Goal: Navigation & Orientation: Find specific page/section

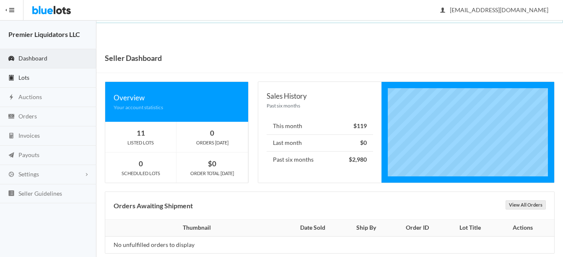
click at [43, 76] on link "Lots" at bounding box center [48, 77] width 96 height 19
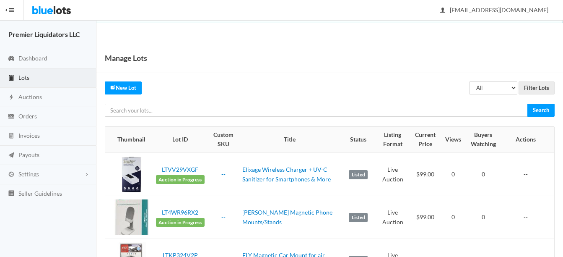
click at [27, 75] on span "Lots" at bounding box center [23, 77] width 11 height 7
click at [30, 95] on span "Auctions" at bounding box center [29, 96] width 23 height 7
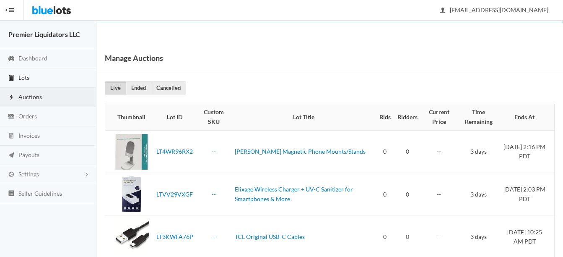
click at [26, 72] on link "Lots" at bounding box center [48, 77] width 96 height 19
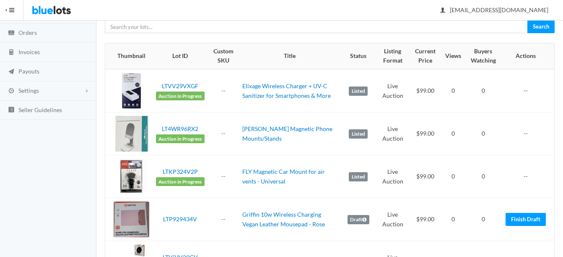
scroll to position [42, 0]
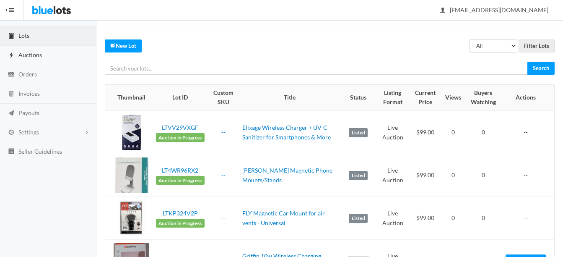
click at [27, 54] on span "Auctions" at bounding box center [29, 54] width 23 height 7
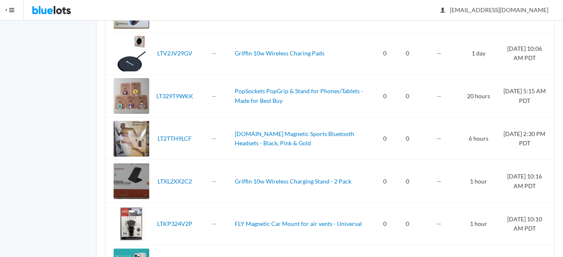
scroll to position [234, 0]
